Goal: Information Seeking & Learning: Learn about a topic

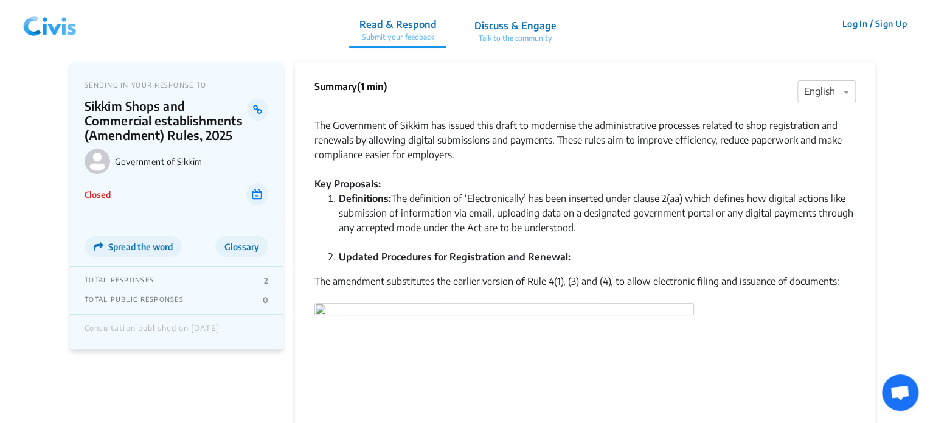
click at [74, 26] on img at bounding box center [49, 23] width 63 height 37
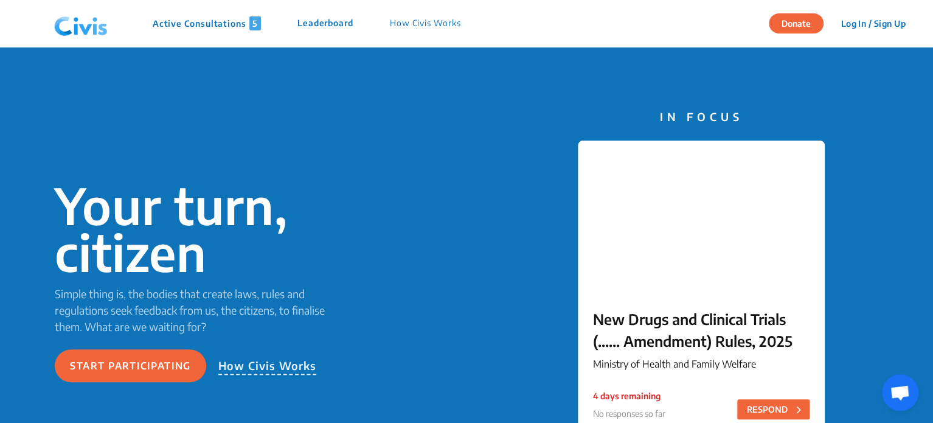
click at [178, 26] on p "Active Consultations 5" at bounding box center [207, 23] width 108 height 14
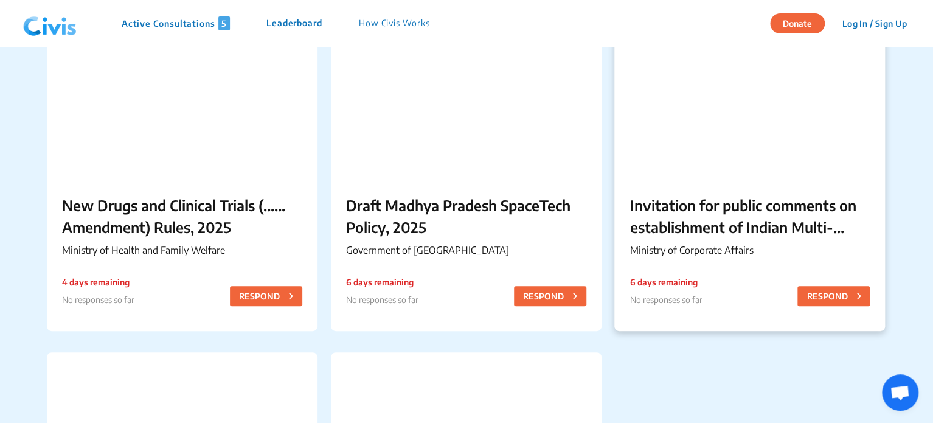
scroll to position [128, 0]
click at [712, 174] on div at bounding box center [749, 103] width 271 height 152
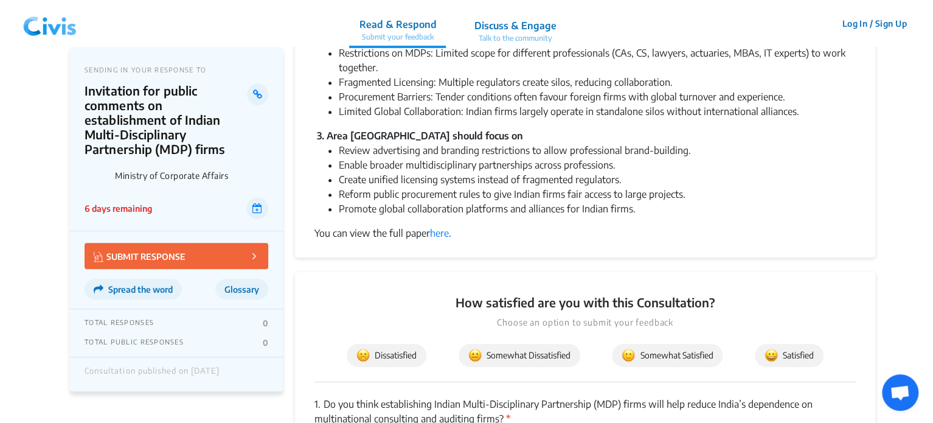
scroll to position [341, 0]
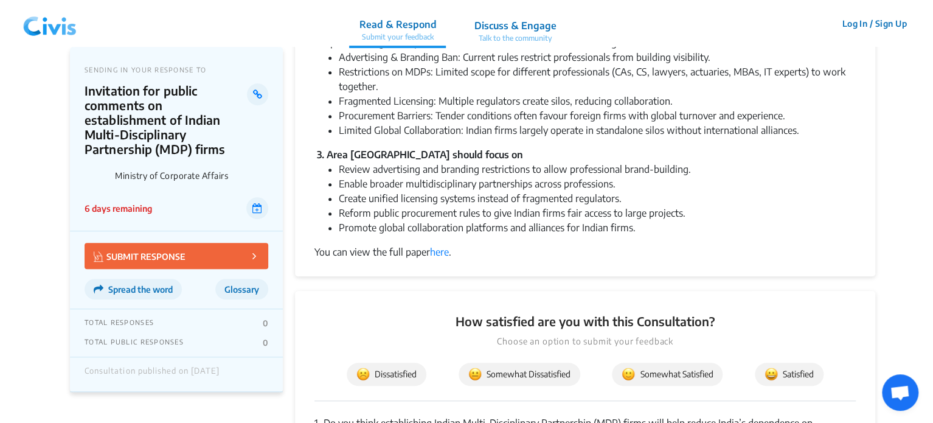
drag, startPoint x: 305, startPoint y: 152, endPoint x: 664, endPoint y: 225, distance: 365.7
